Goal: Check status: Check status

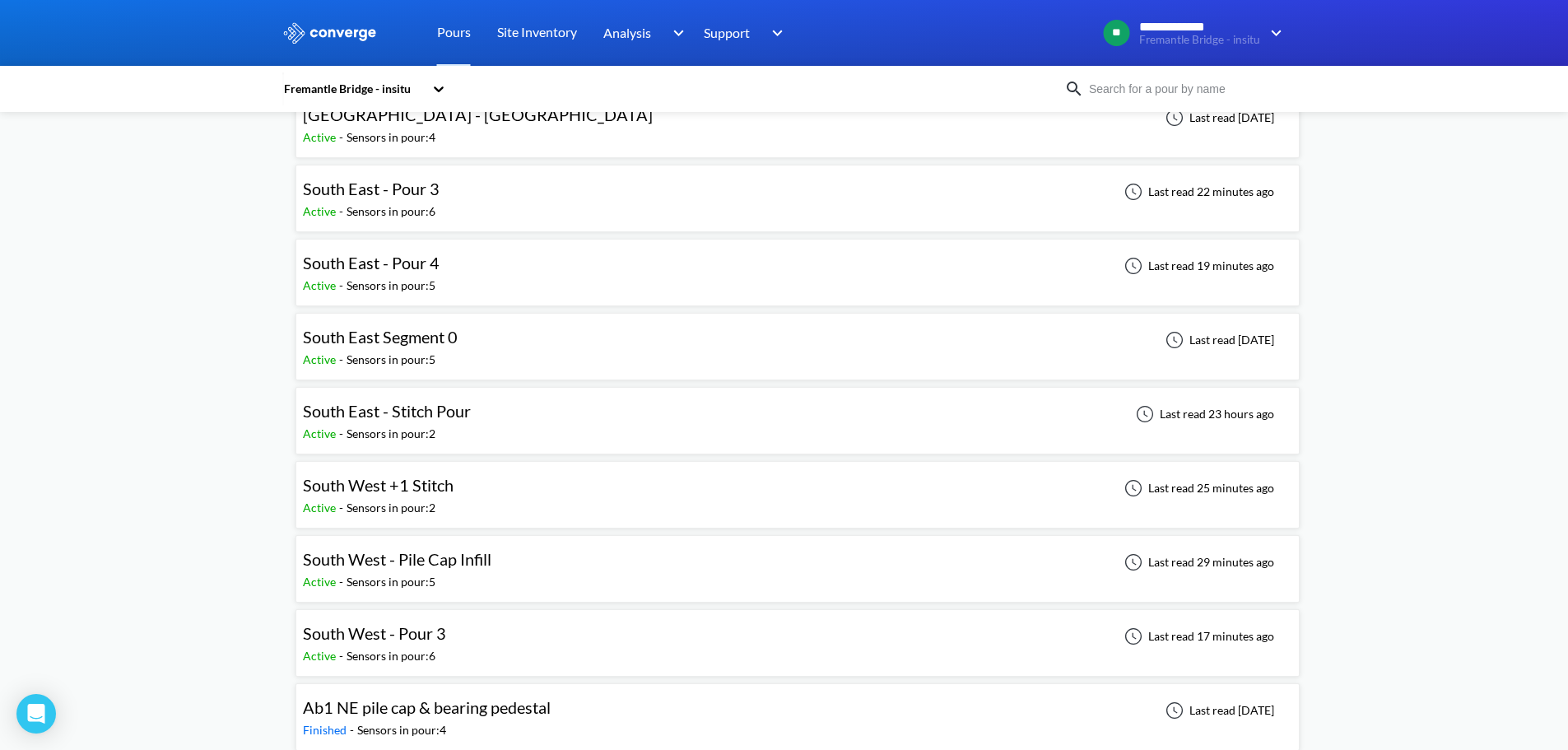
scroll to position [659, 0]
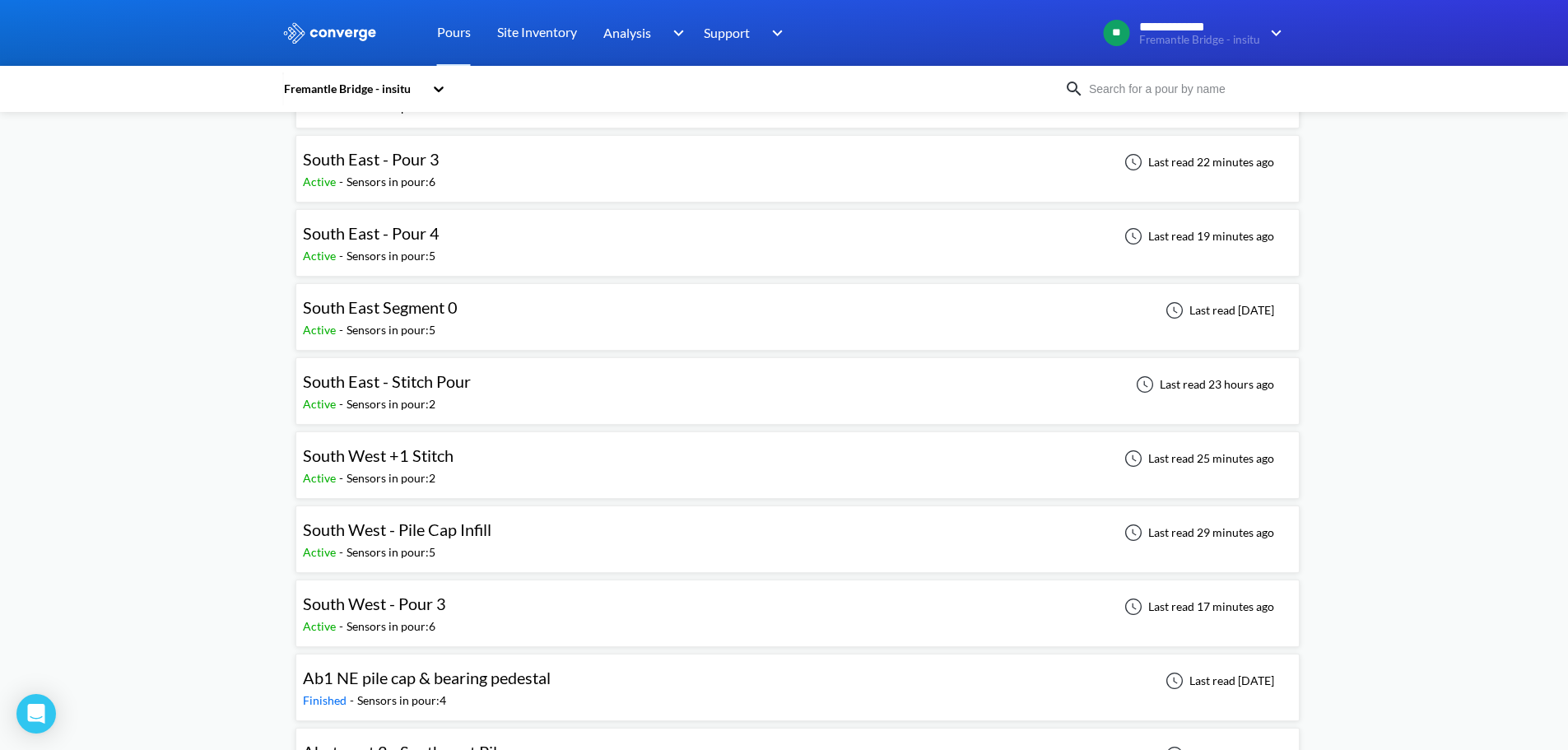
click at [452, 604] on div "South West - Pour 3" at bounding box center [378, 604] width 151 height 26
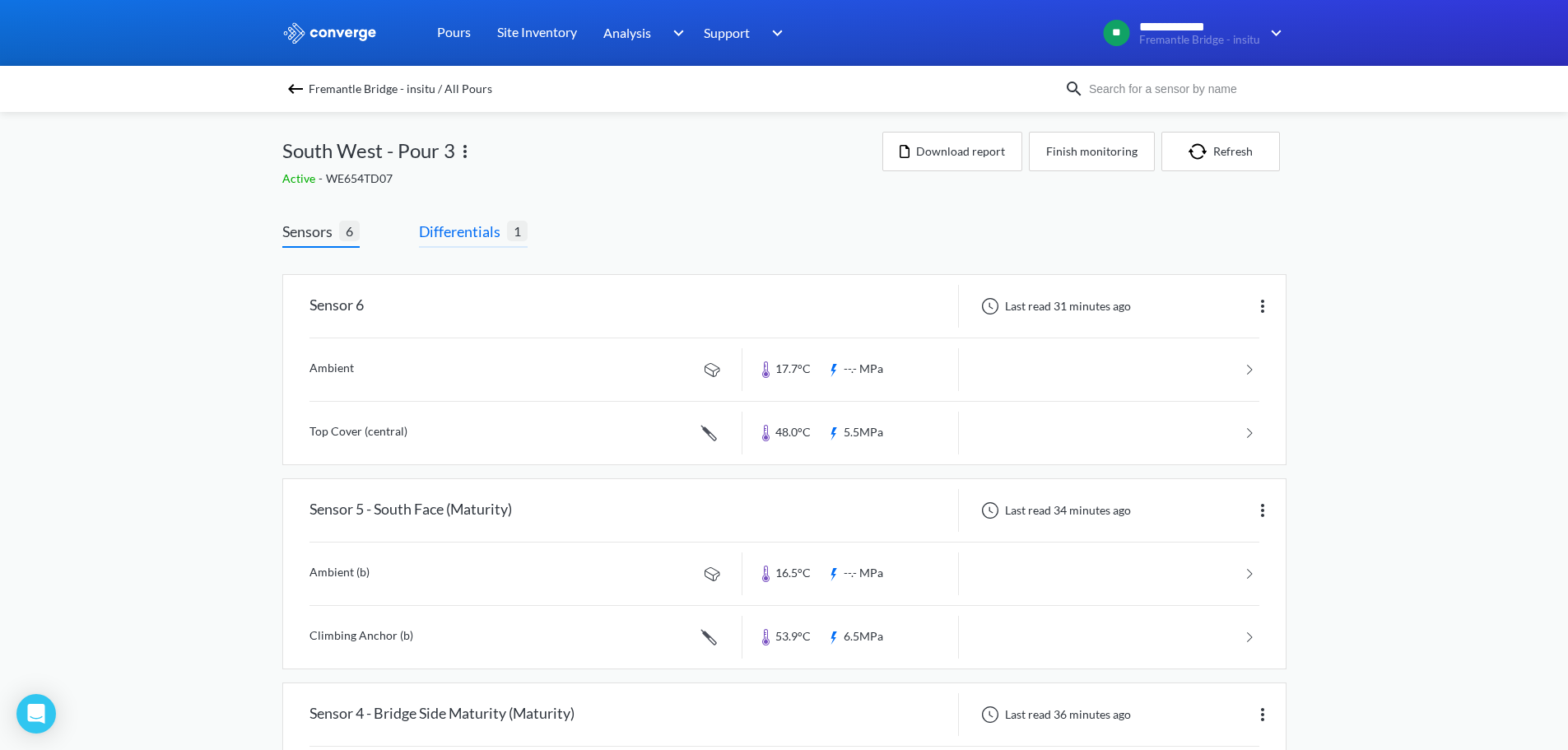
click at [487, 228] on span "Differentials" at bounding box center [463, 231] width 88 height 23
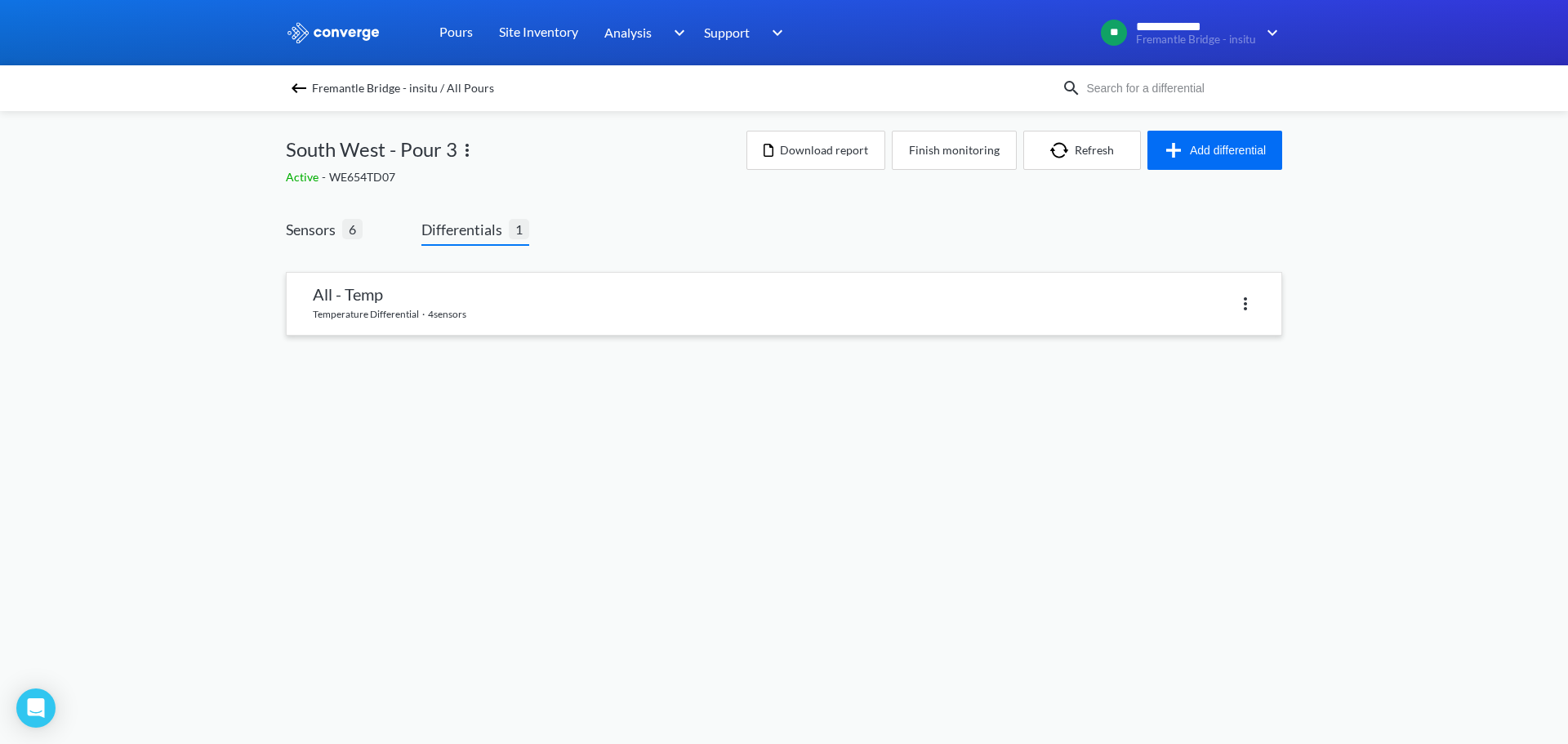
click at [468, 303] on link at bounding box center [784, 303] width 995 height 62
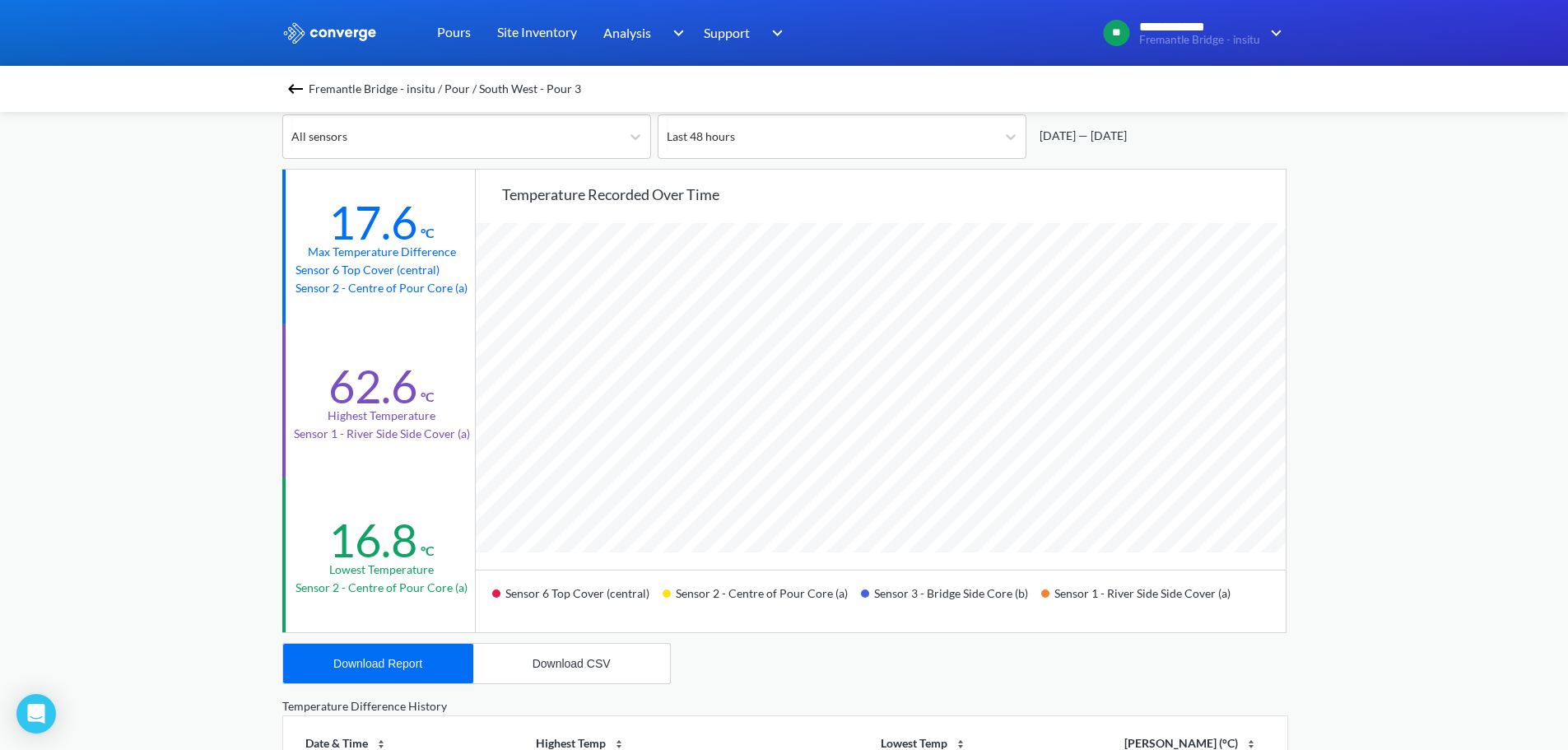
scroll to position [82, 0]
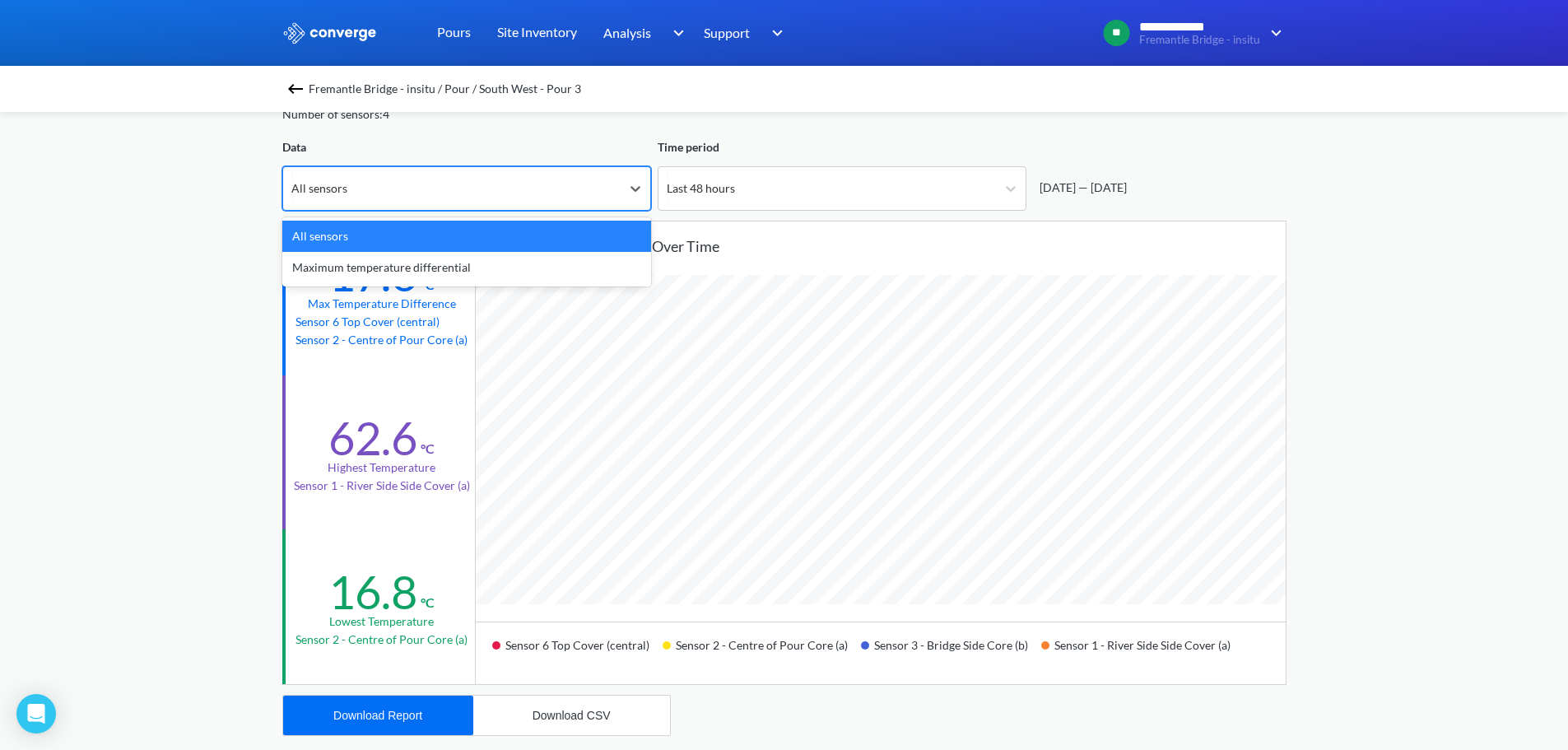
click at [611, 195] on div "All sensors" at bounding box center [452, 189] width 337 height 43
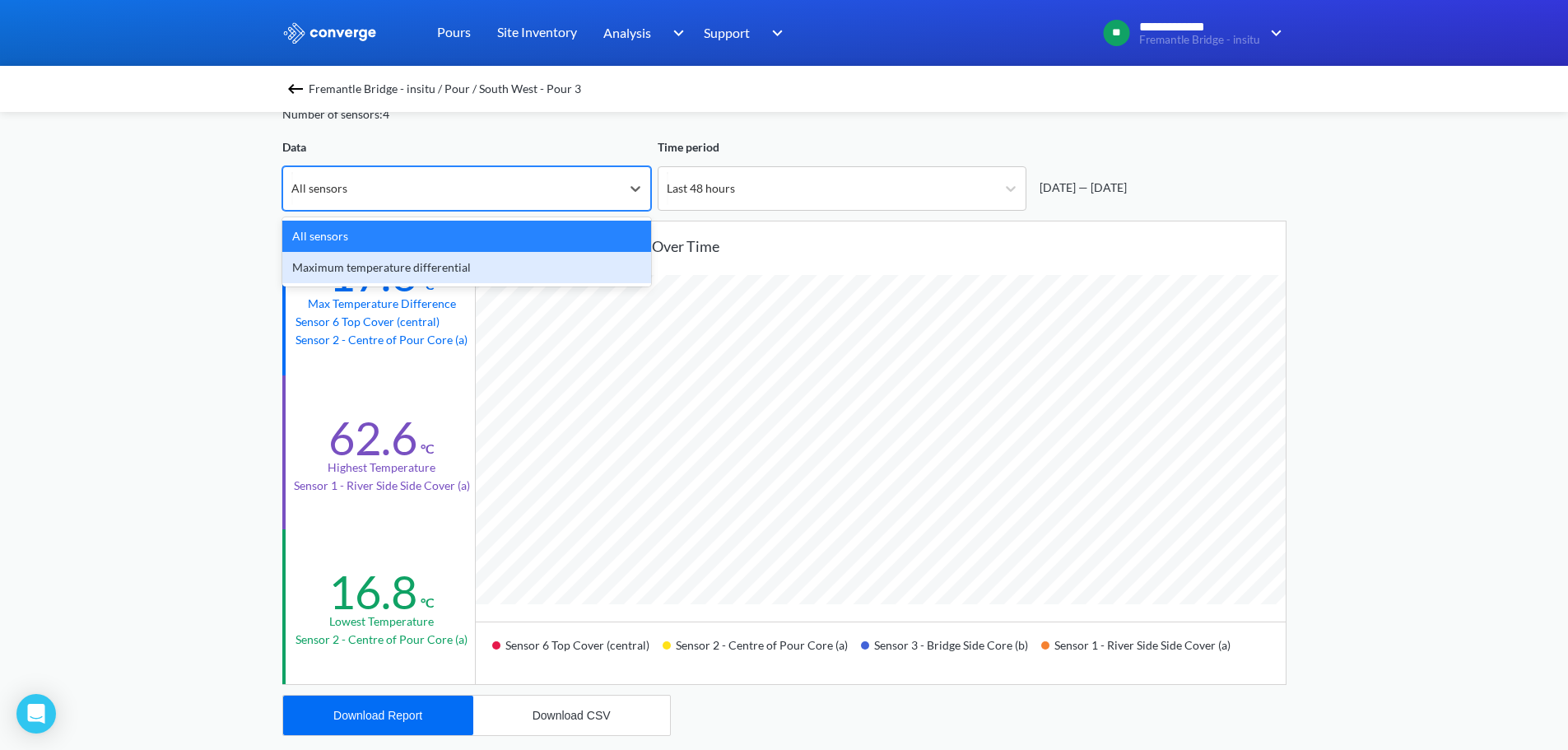
click at [578, 259] on div "Maximum temperature differential" at bounding box center [467, 267] width 369 height 32
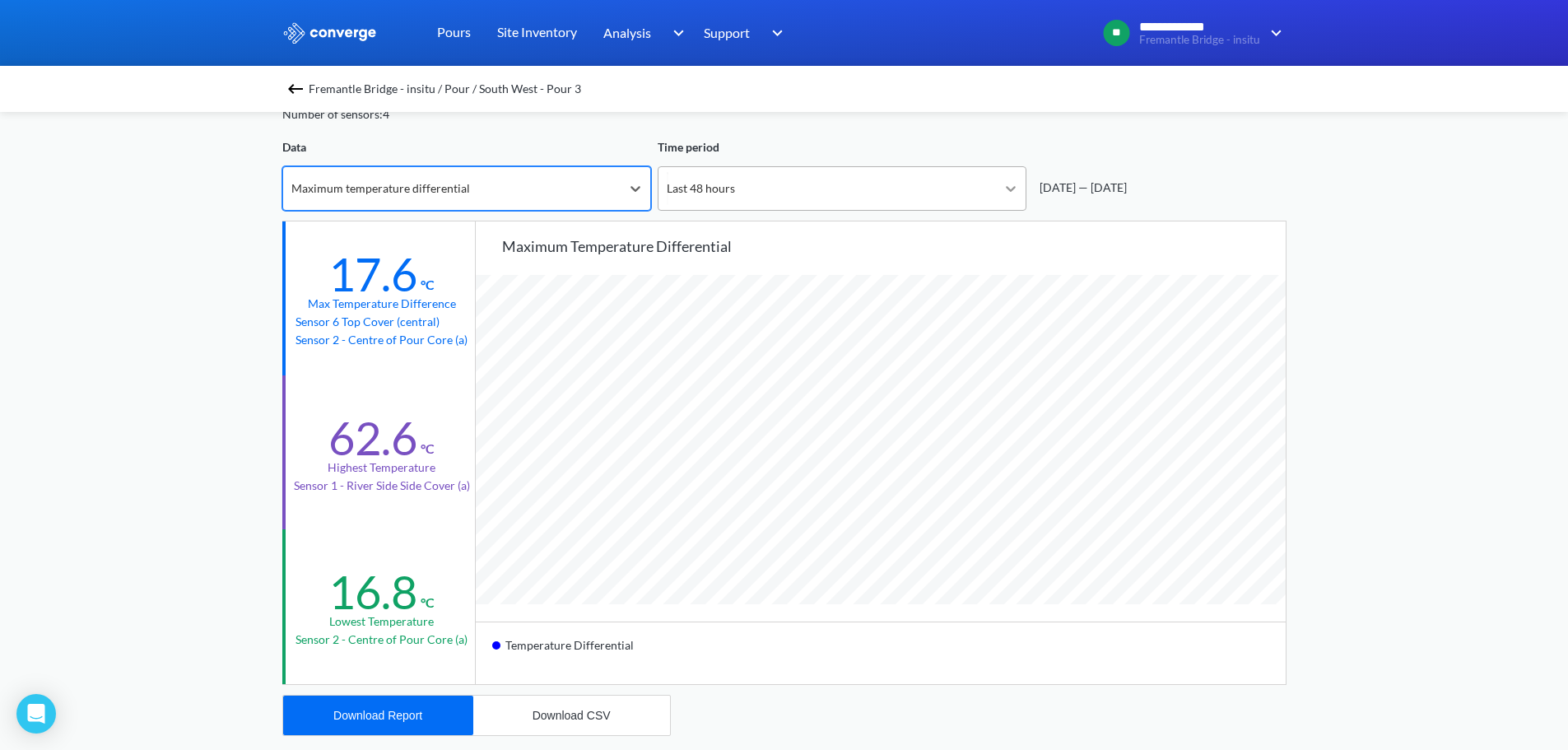
click at [1013, 188] on icon at bounding box center [1011, 189] width 10 height 6
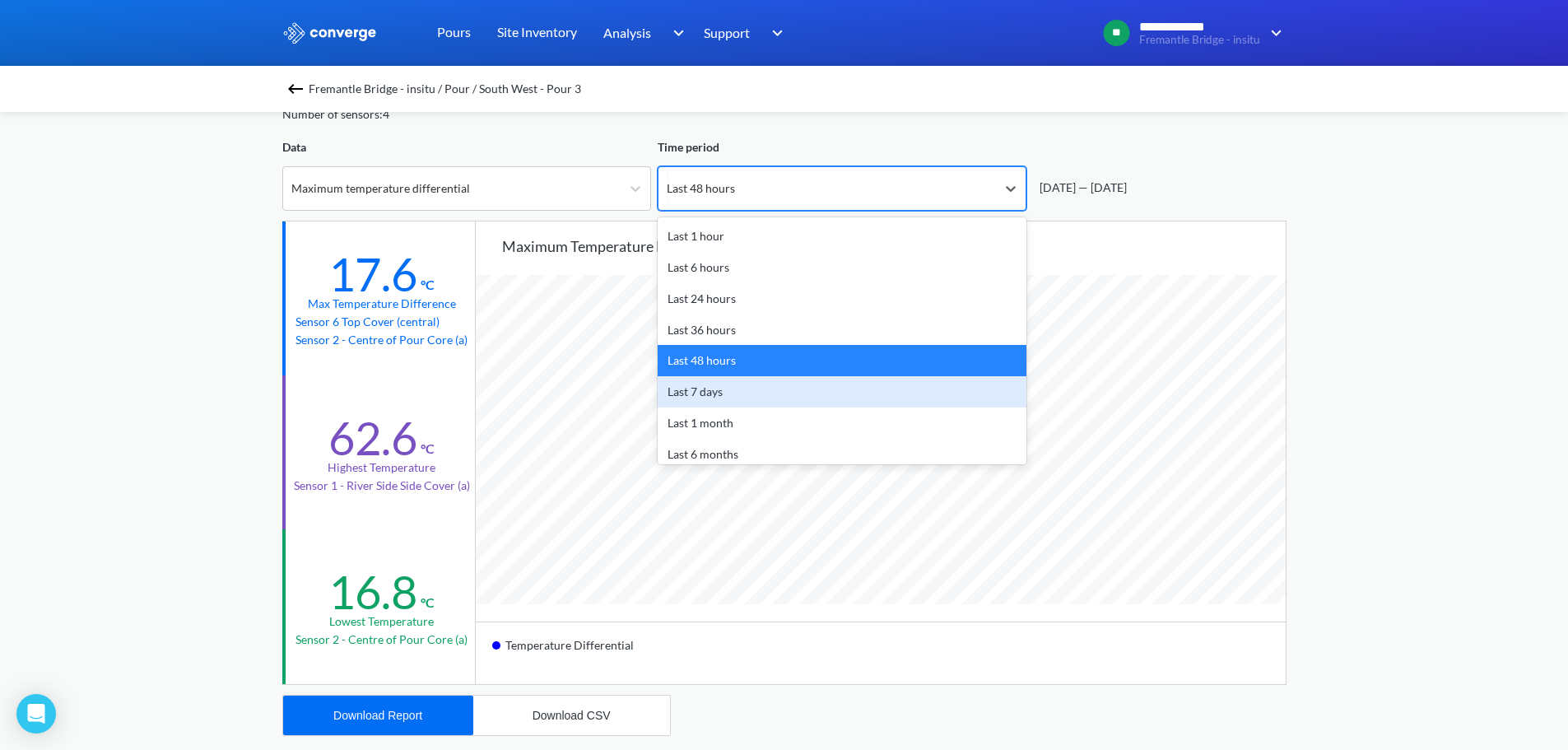
scroll to position [73, 0]
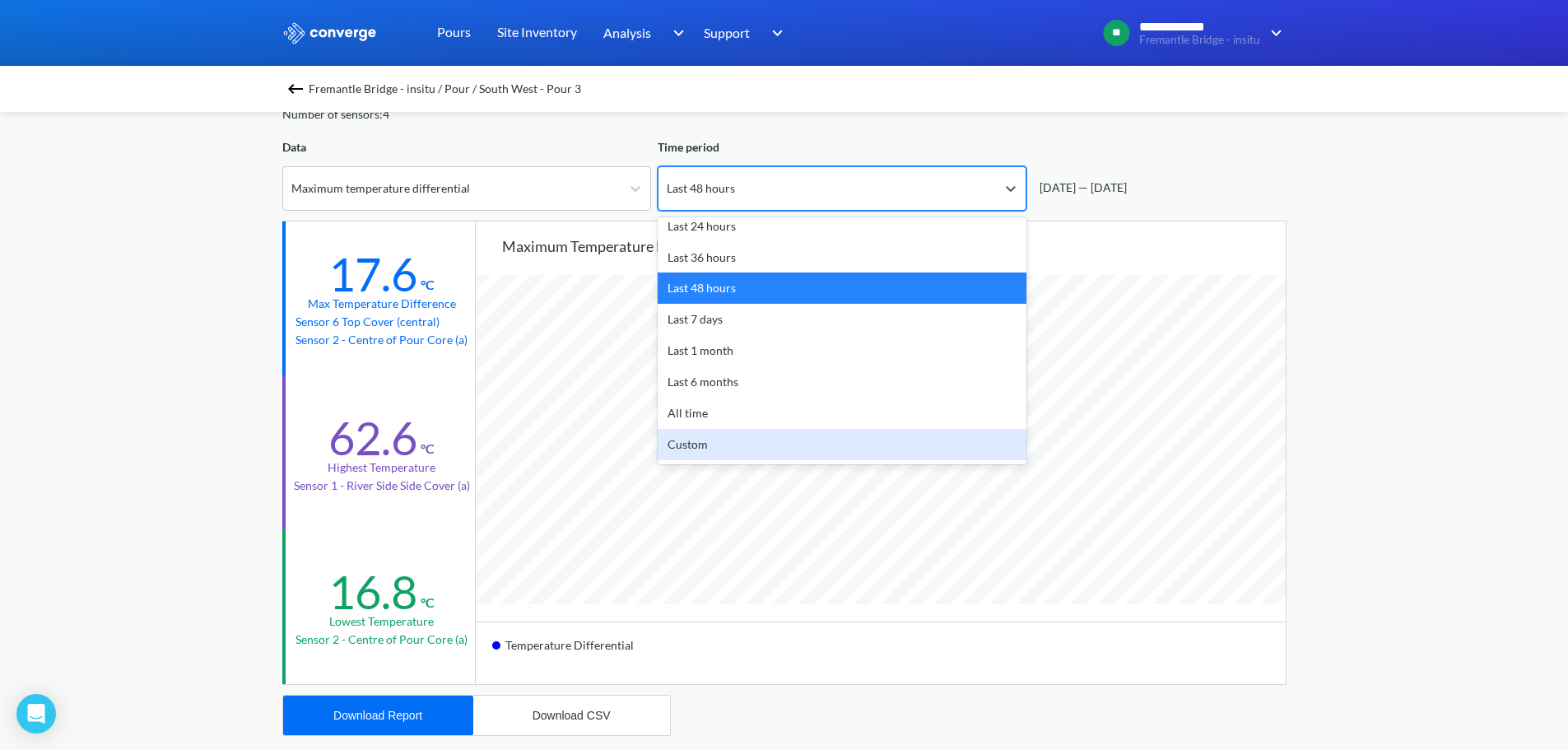
click at [736, 442] on div "Custom" at bounding box center [842, 444] width 369 height 32
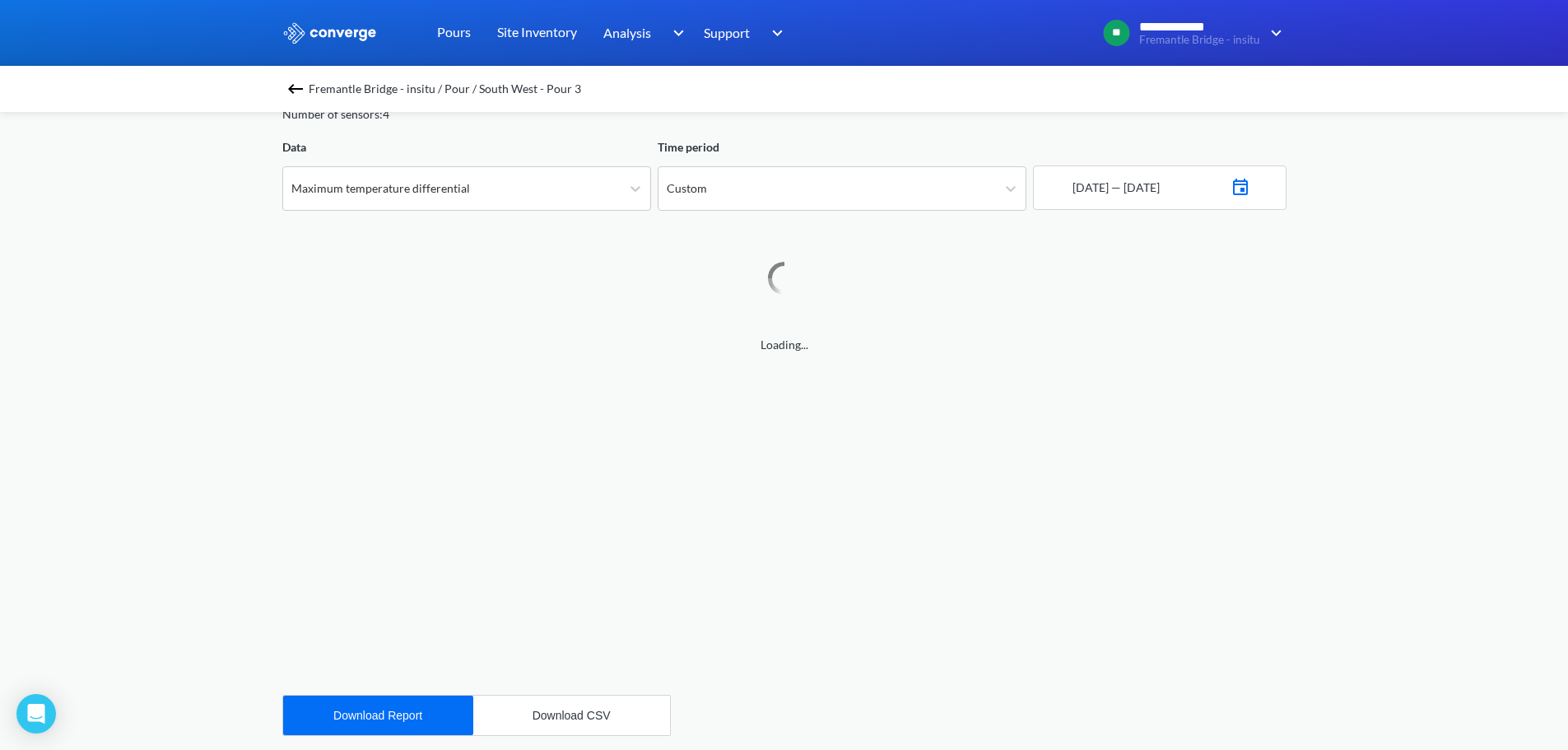
click at [1069, 192] on div "[DATE] — [DATE]" at bounding box center [1115, 187] width 91 height 18
click at [1242, 185] on div "[DATE] — [DATE]" at bounding box center [1159, 188] width 254 height 44
click at [1250, 185] on img at bounding box center [1240, 185] width 20 height 23
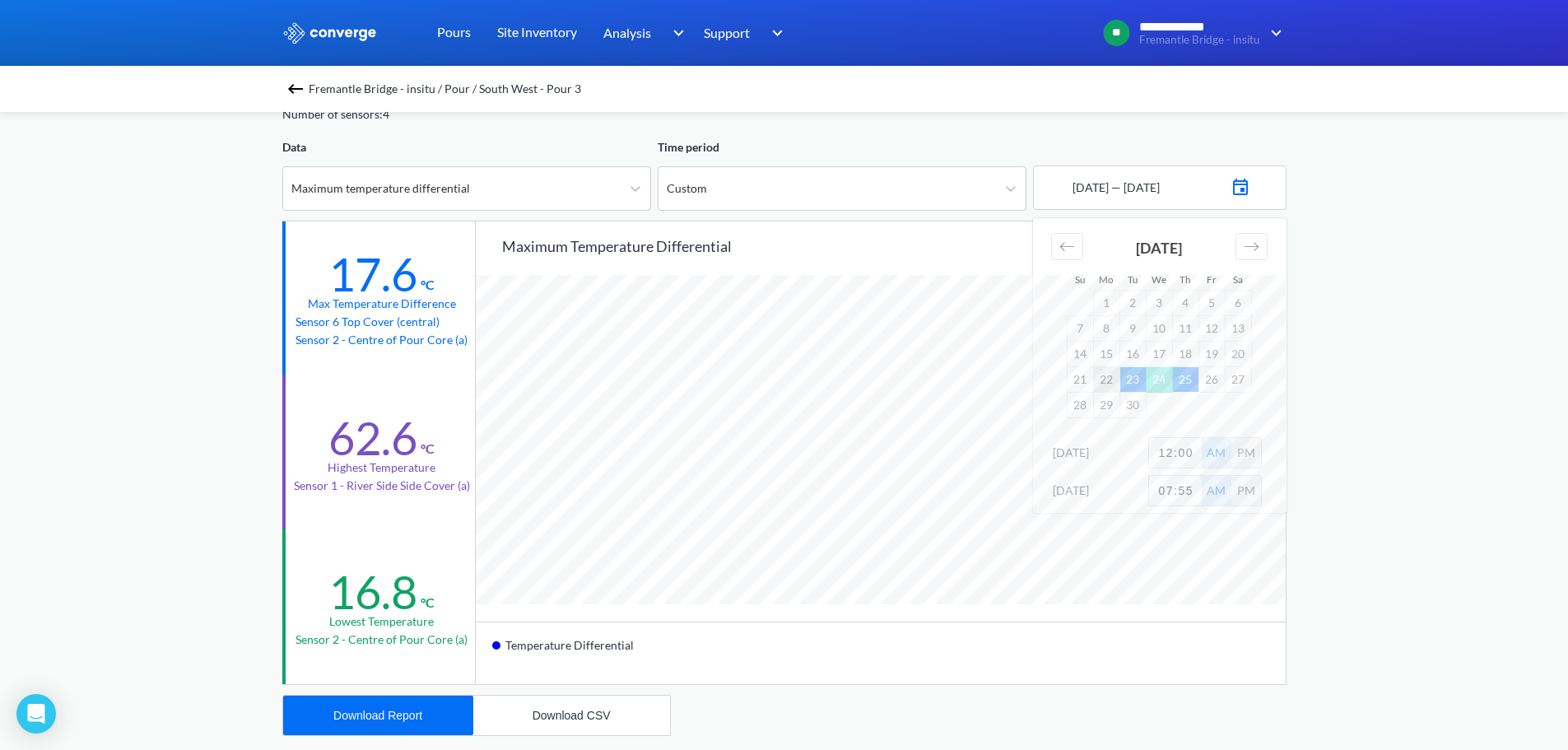
scroll to position [1379, 1568]
click at [1155, 381] on td "24" at bounding box center [1158, 379] width 26 height 26
click at [1232, 377] on td "27" at bounding box center [1237, 379] width 26 height 26
click at [1208, 378] on td "26" at bounding box center [1211, 379] width 26 height 26
click at [1243, 460] on div "PM" at bounding box center [1246, 453] width 30 height 30
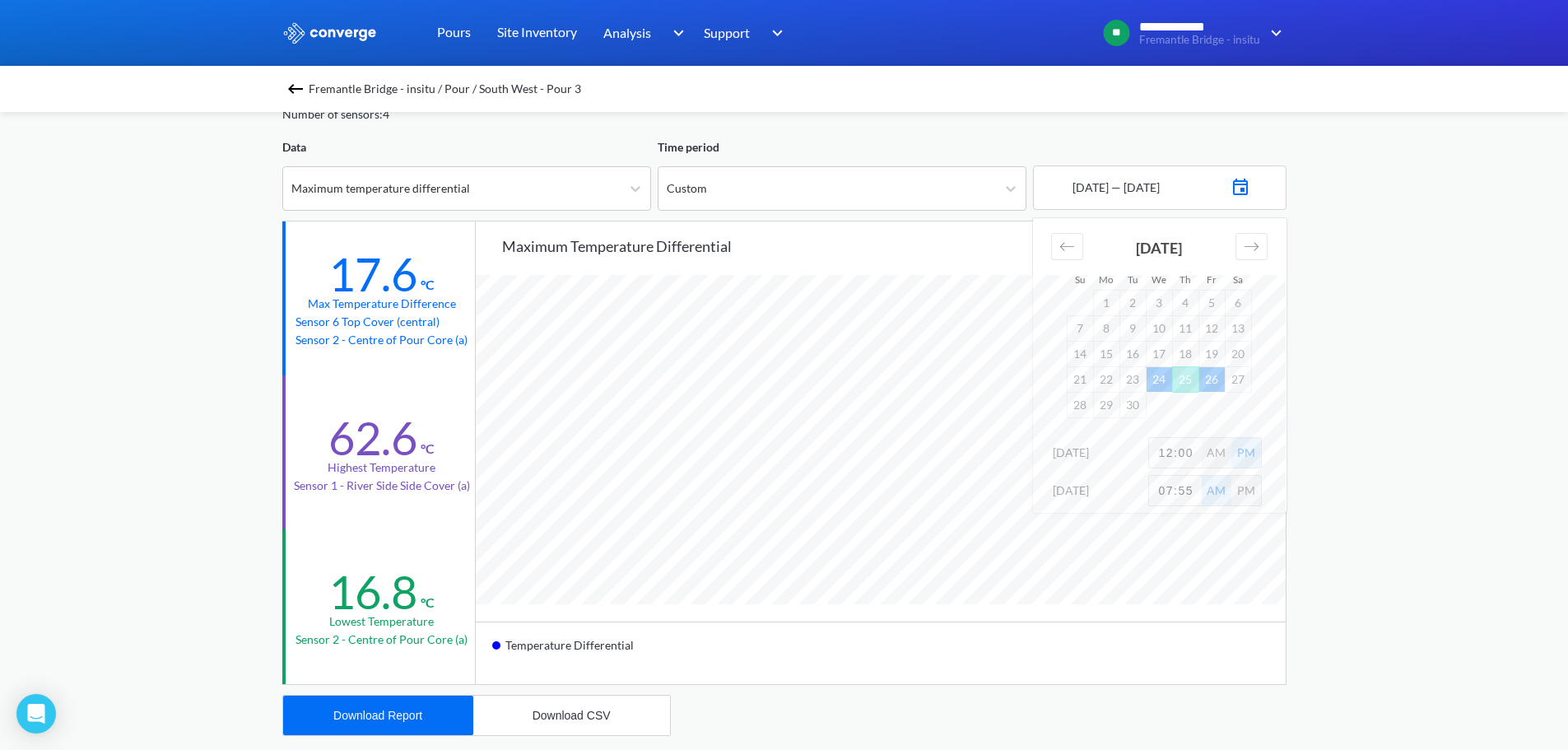
click at [1168, 450] on input "12:00" at bounding box center [1175, 453] width 53 height 30
type input "2:00"
click at [1432, 390] on div "**********" at bounding box center [784, 607] width 1568 height 1380
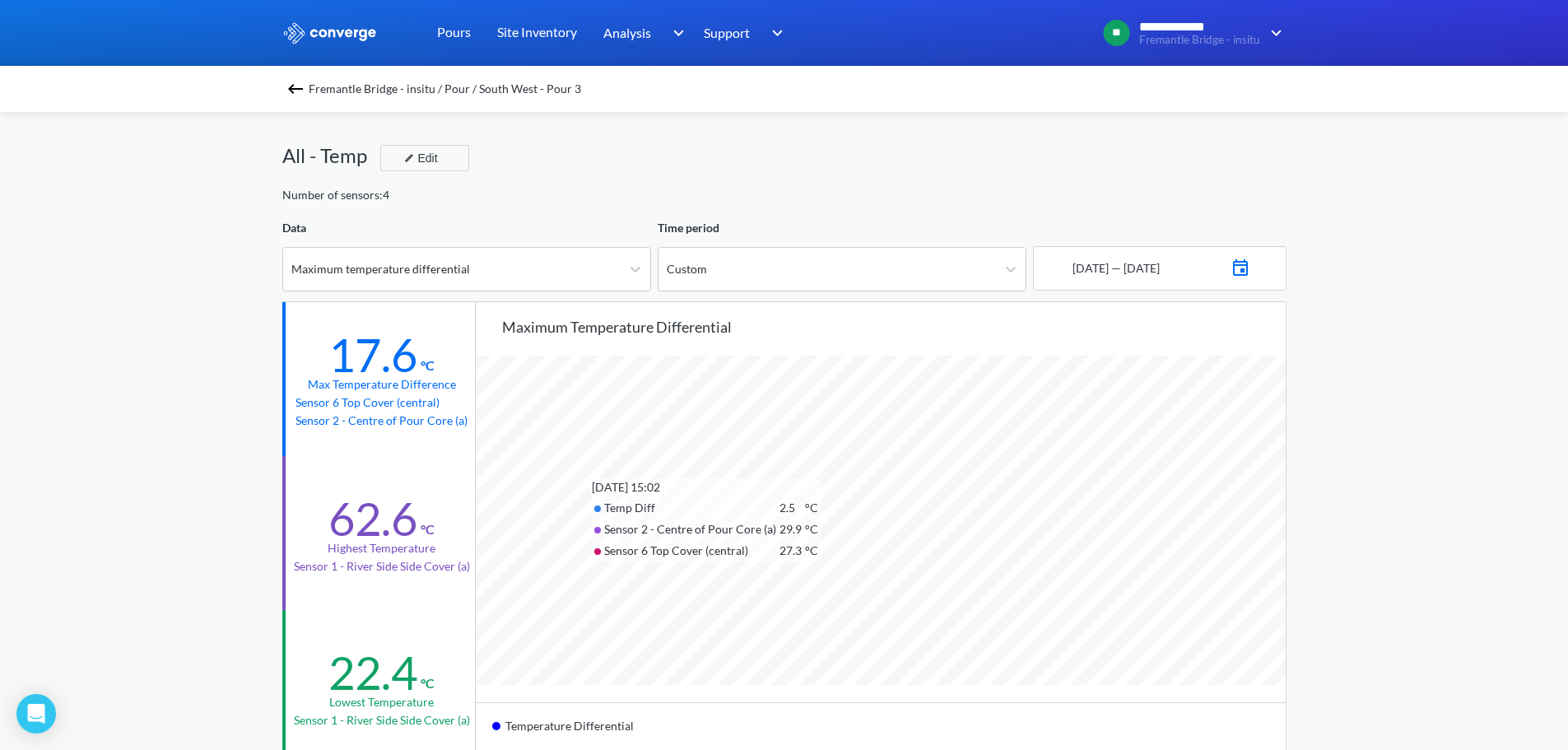
scroll to position [0, 0]
click at [298, 78] on div "Fremantle Bridge - insitu / Pour / South West - Pour 3" at bounding box center [785, 89] width 1004 height 23
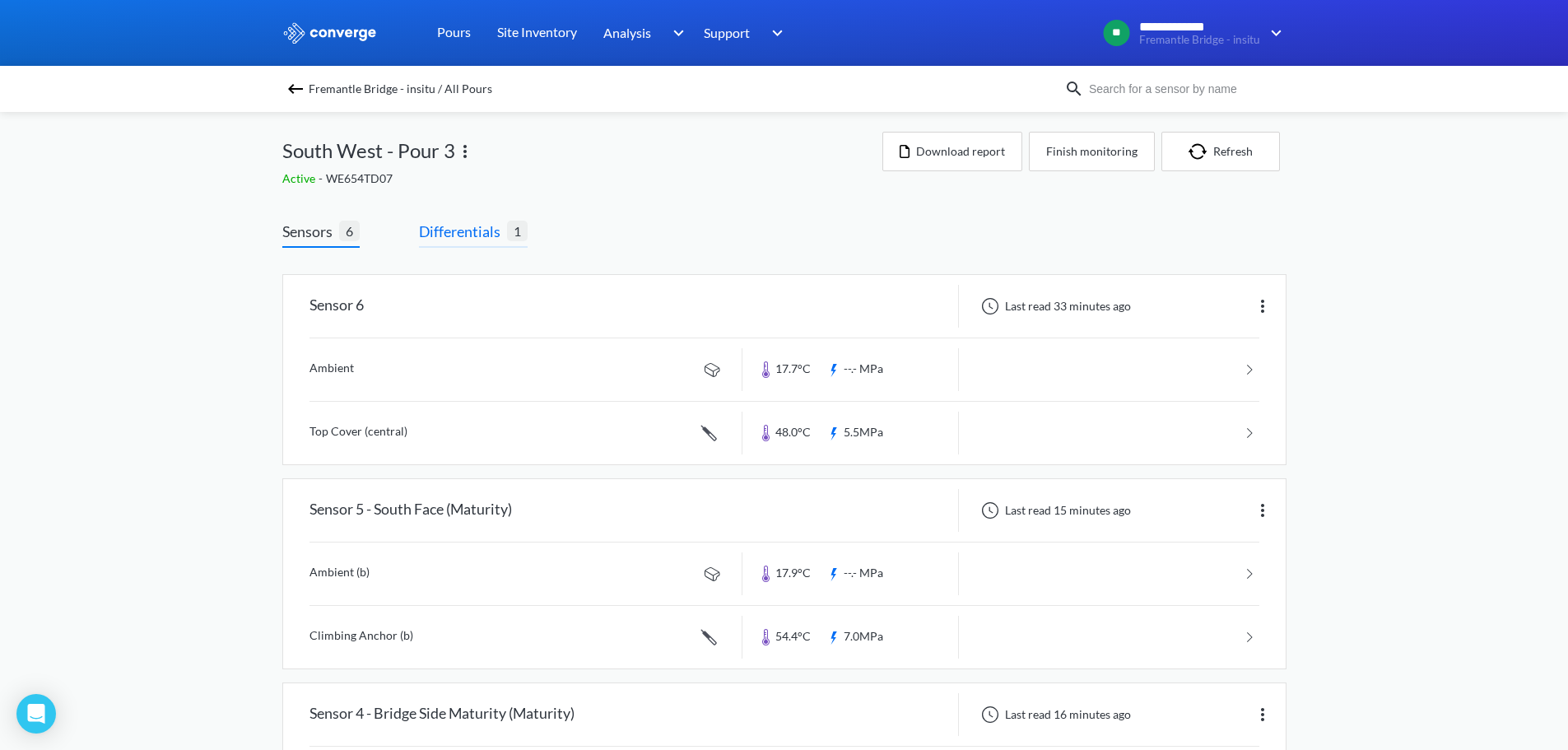
click at [463, 224] on span "Differentials" at bounding box center [463, 231] width 88 height 23
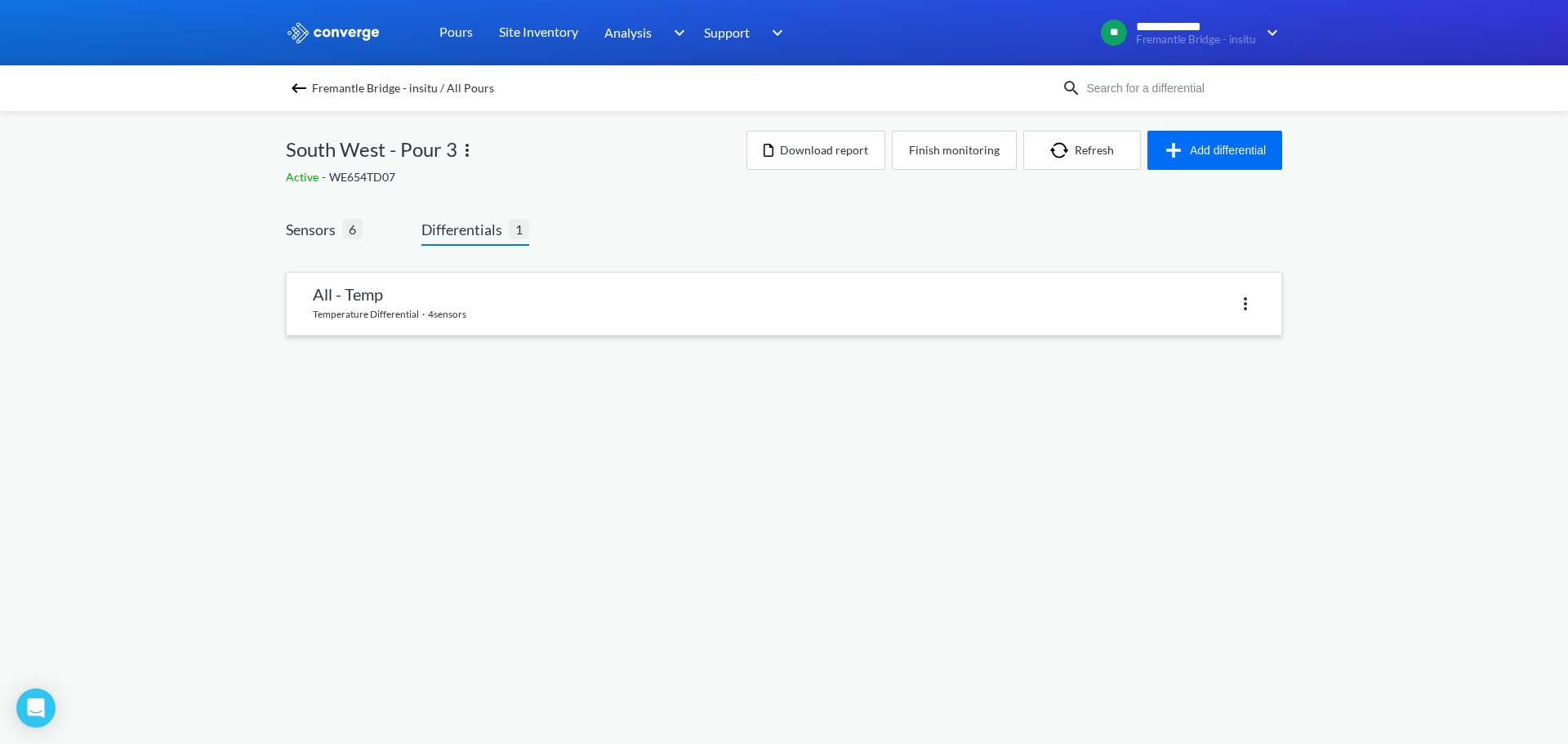
click at [624, 311] on link at bounding box center [784, 303] width 995 height 62
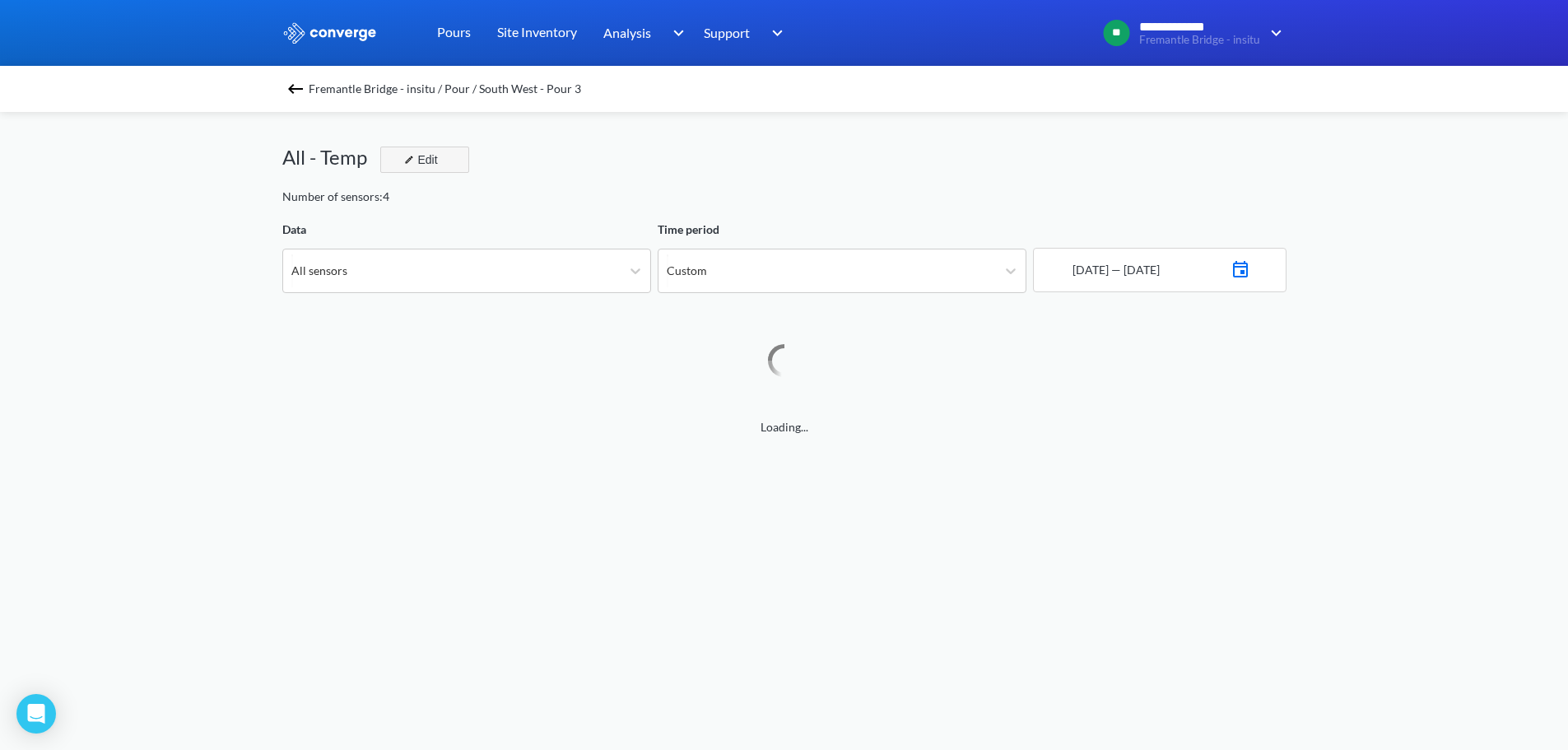
click at [425, 149] on div "Edit" at bounding box center [418, 159] width 43 height 20
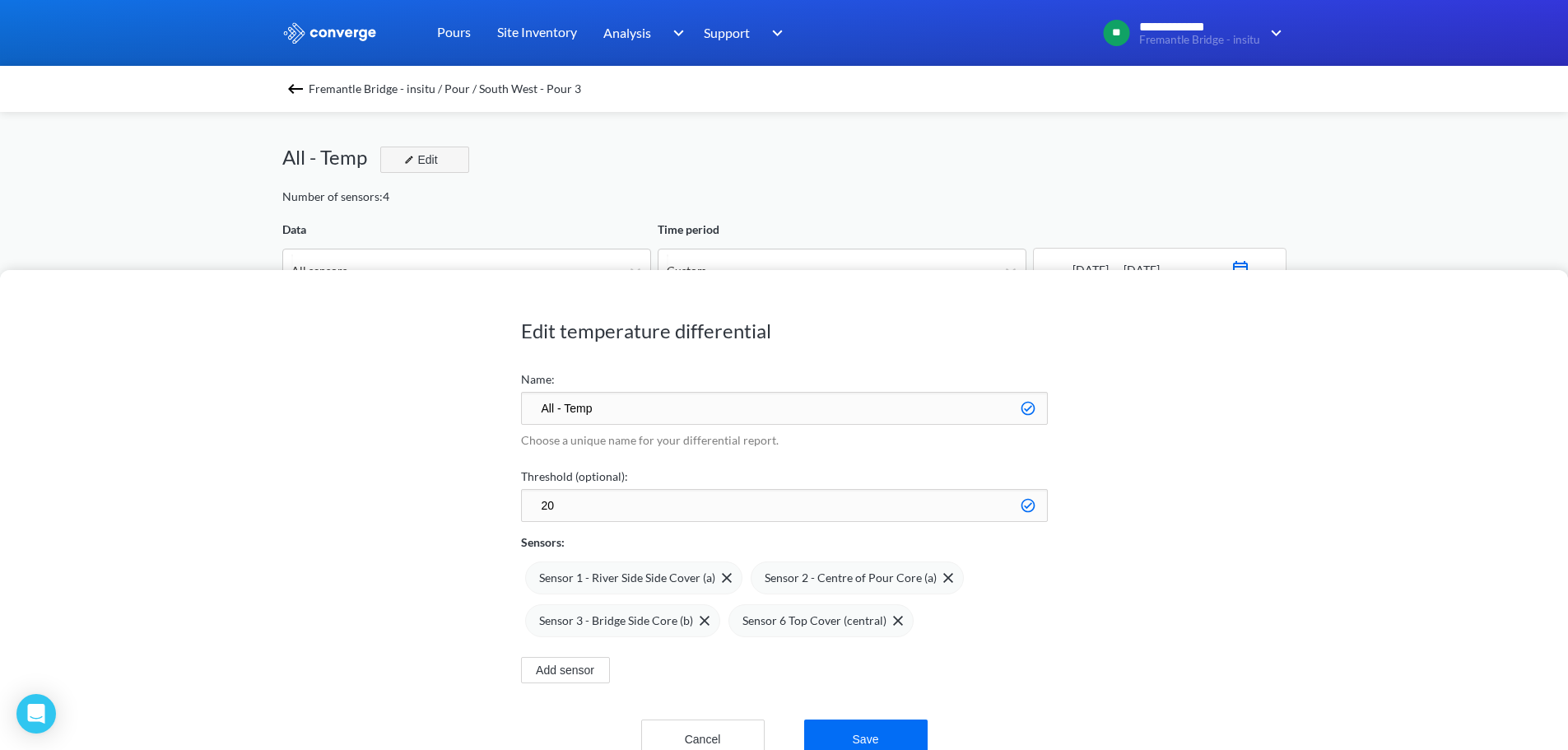
scroll to position [1379, 1568]
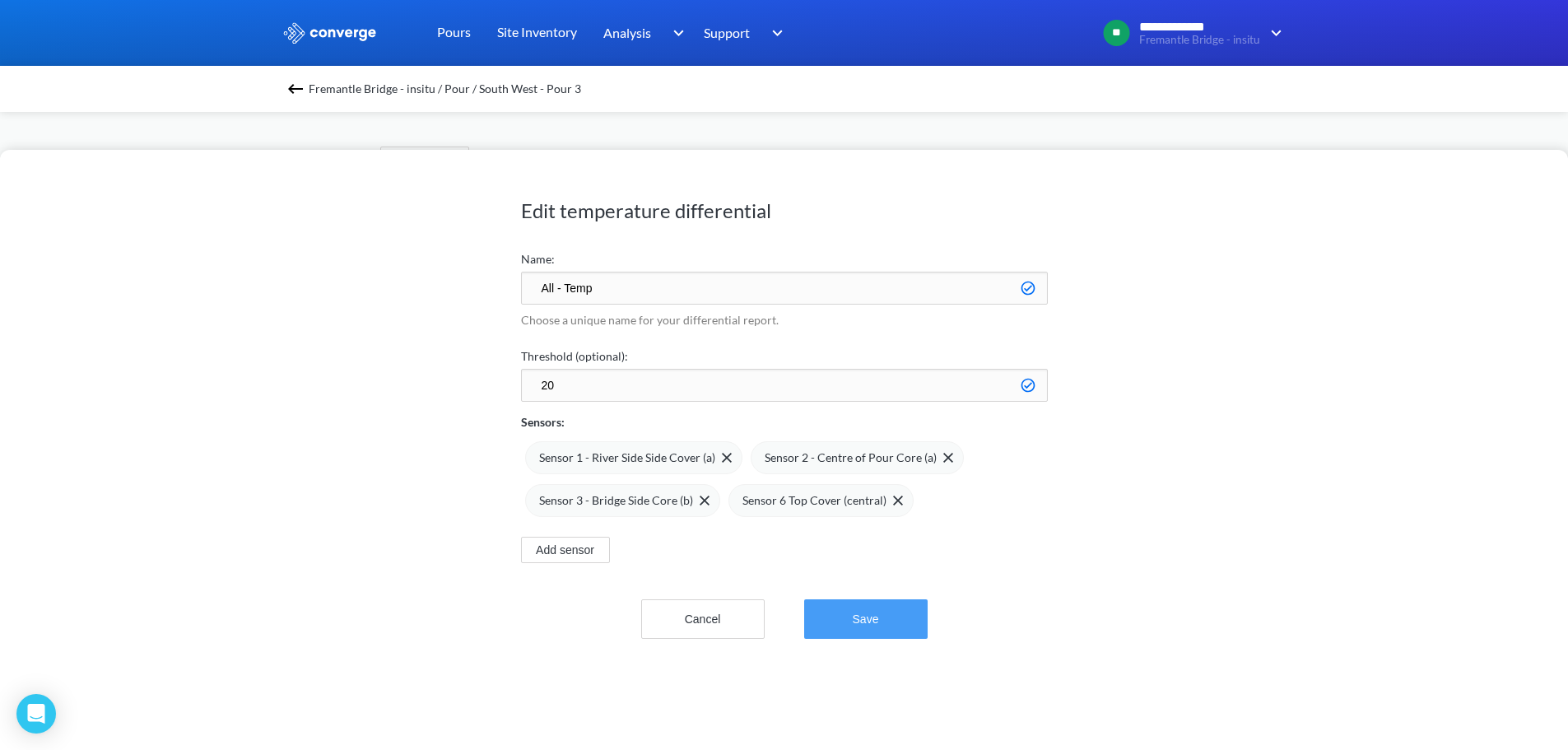
click at [879, 633] on button "Save" at bounding box center [866, 619] width 124 height 39
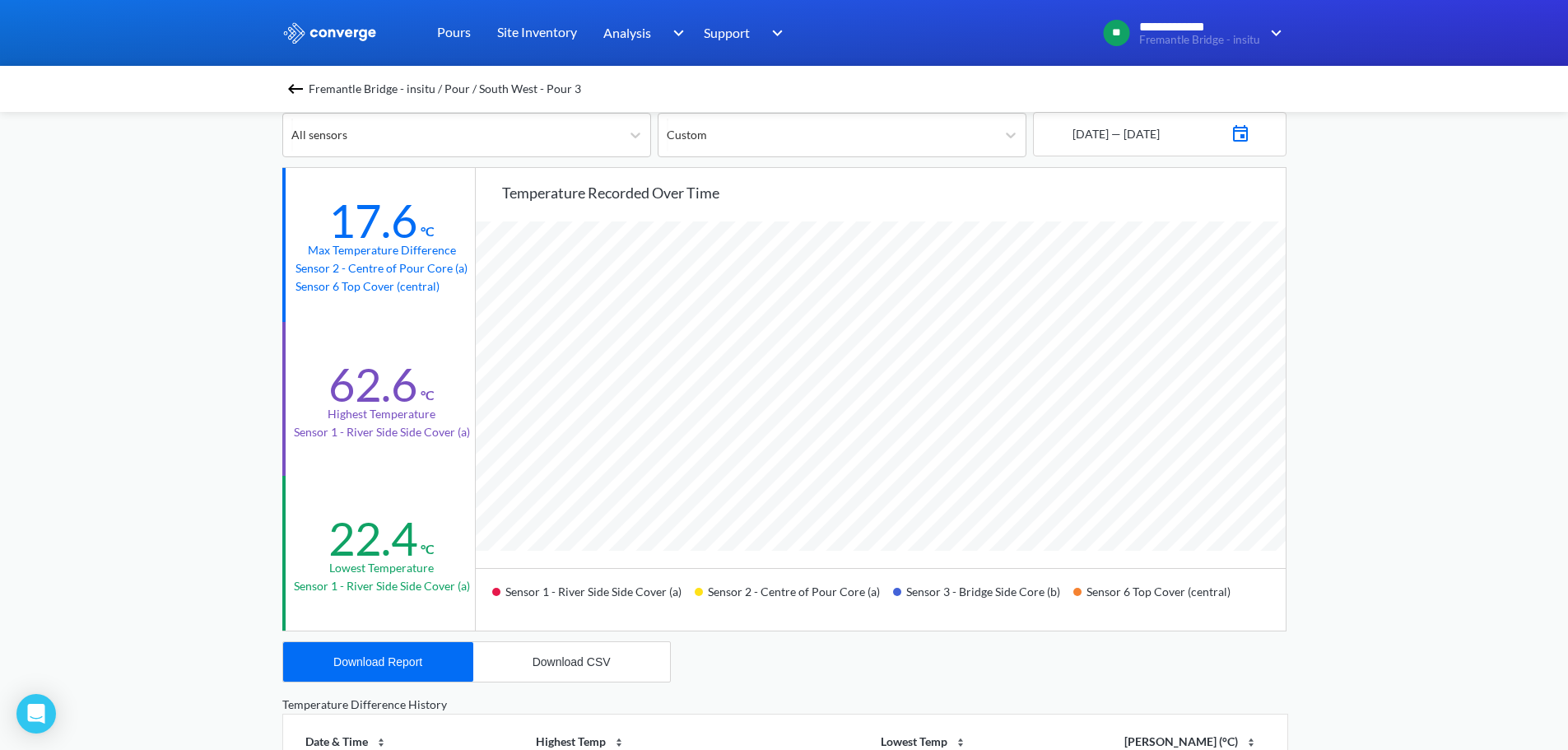
scroll to position [54, 0]
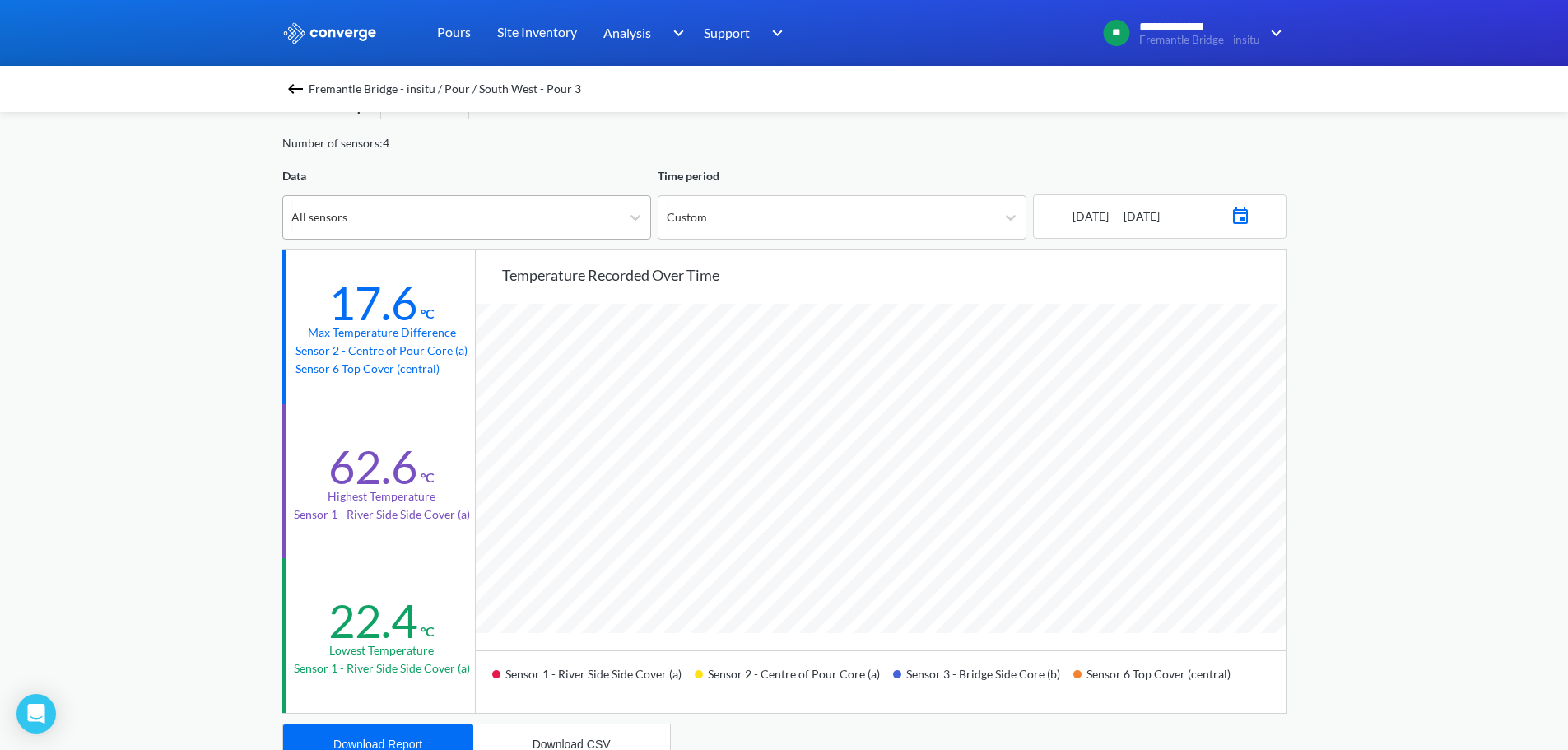
click at [443, 230] on div "All sensors" at bounding box center [452, 217] width 337 height 43
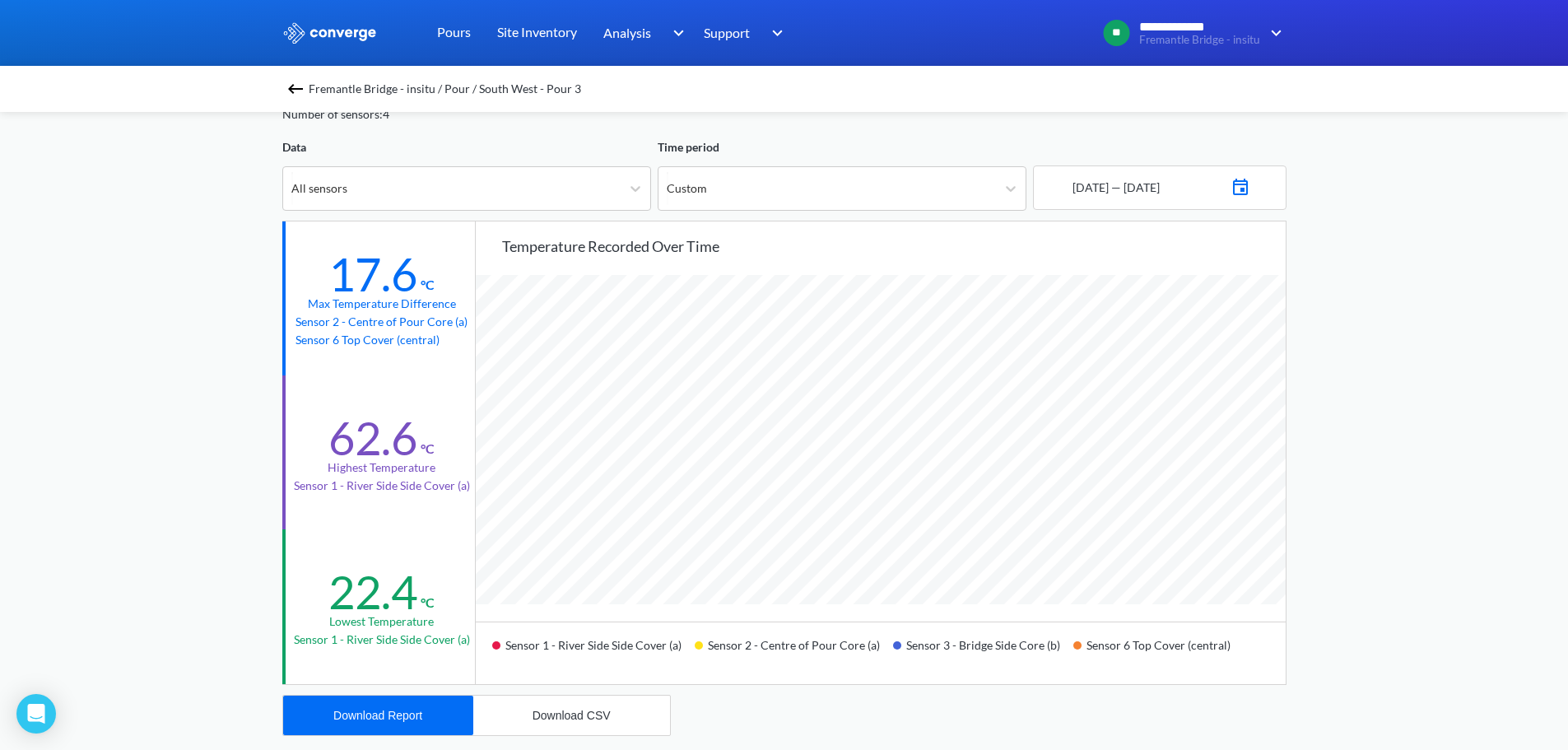
scroll to position [0, 0]
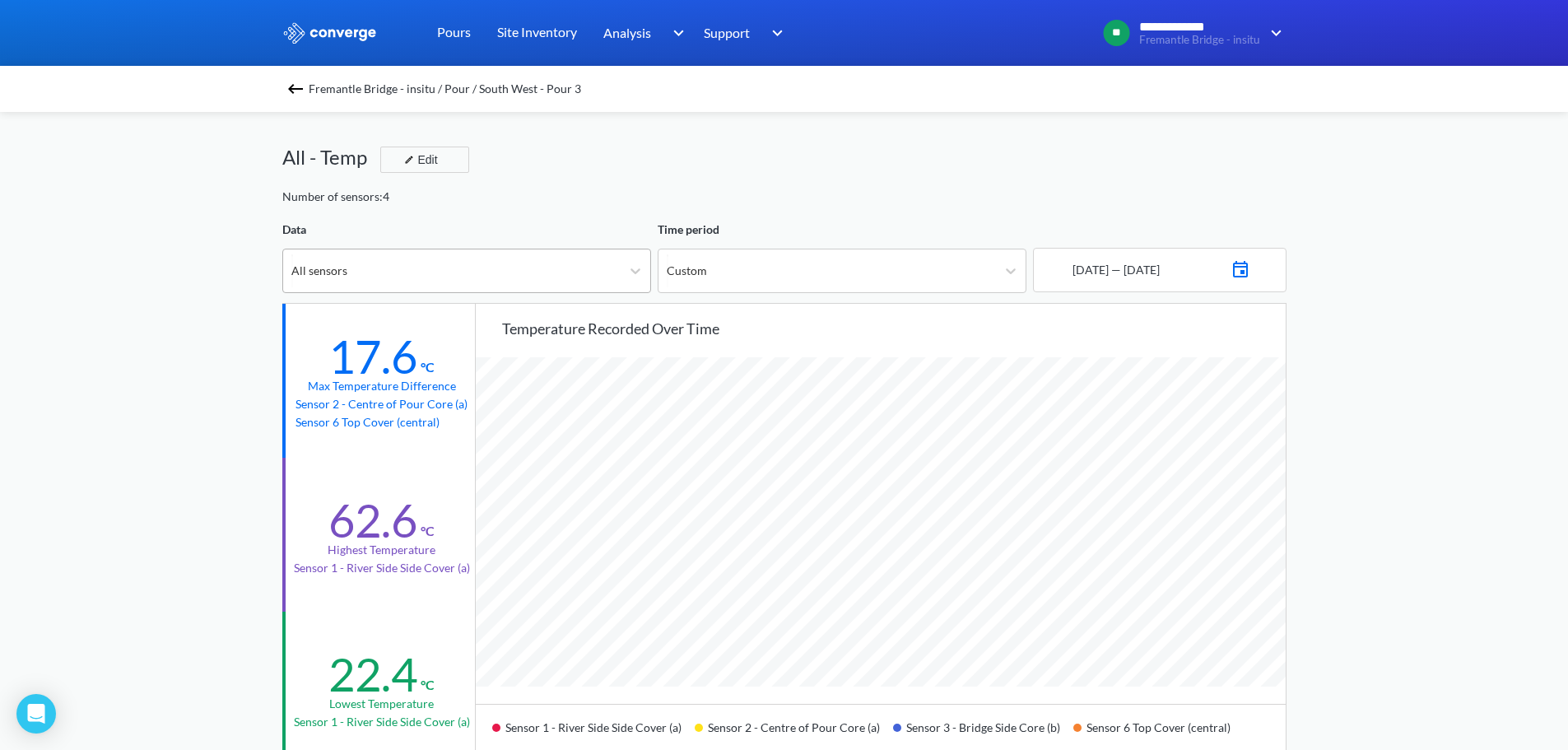
click at [533, 286] on div "All sensors" at bounding box center [452, 271] width 337 height 43
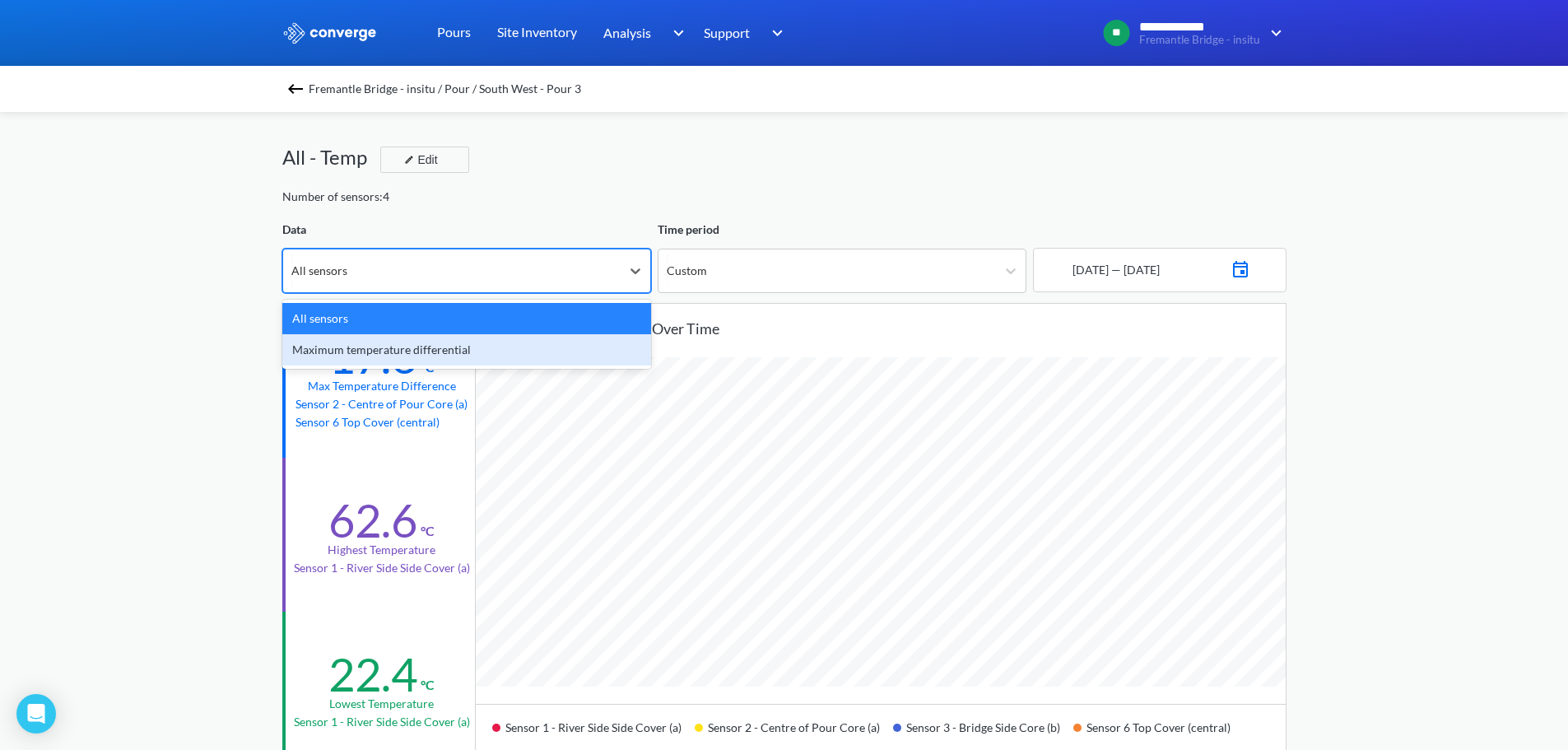
click at [537, 340] on div "Maximum temperature differential" at bounding box center [467, 349] width 369 height 32
